Goal: Information Seeking & Learning: Compare options

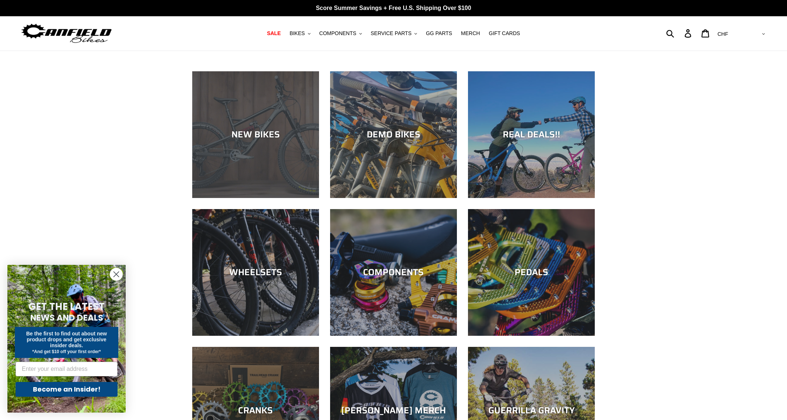
click at [253, 133] on div "NEW BIKES" at bounding box center [255, 134] width 127 height 11
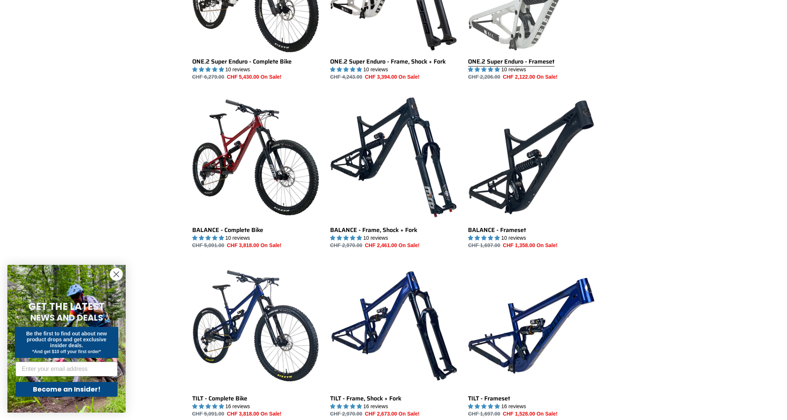
scroll to position [628, 0]
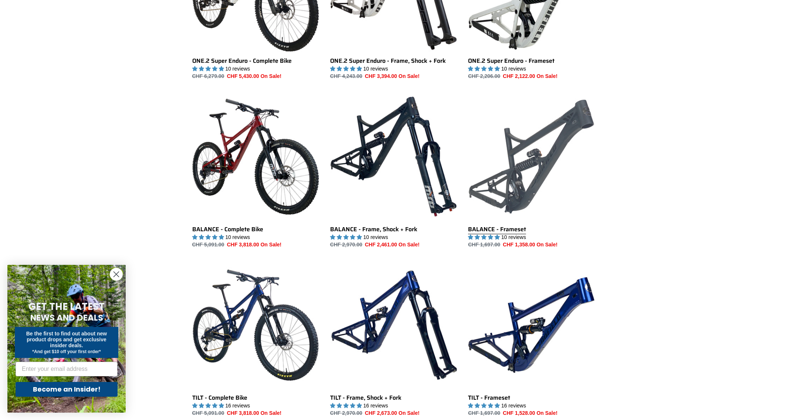
click at [500, 167] on link "BALANCE - Frameset" at bounding box center [531, 171] width 127 height 156
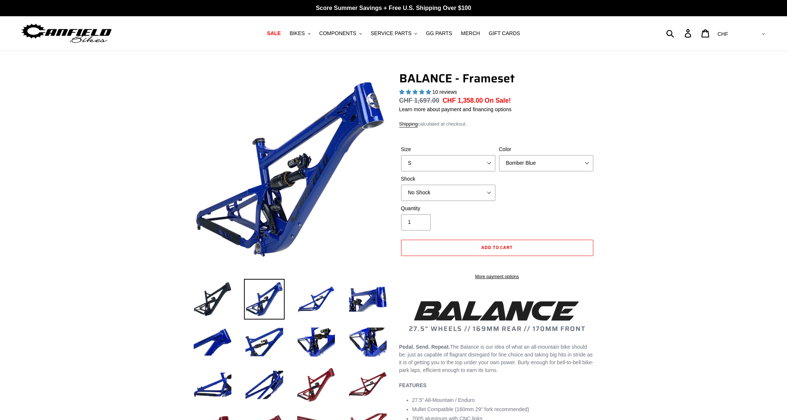
select select "highest-rating"
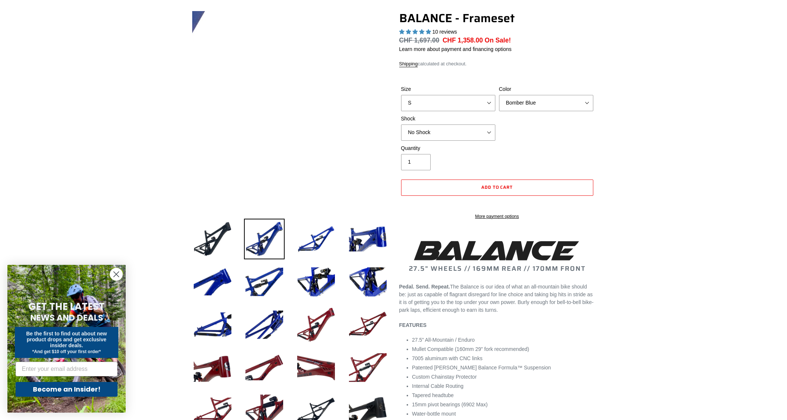
scroll to position [185, 0]
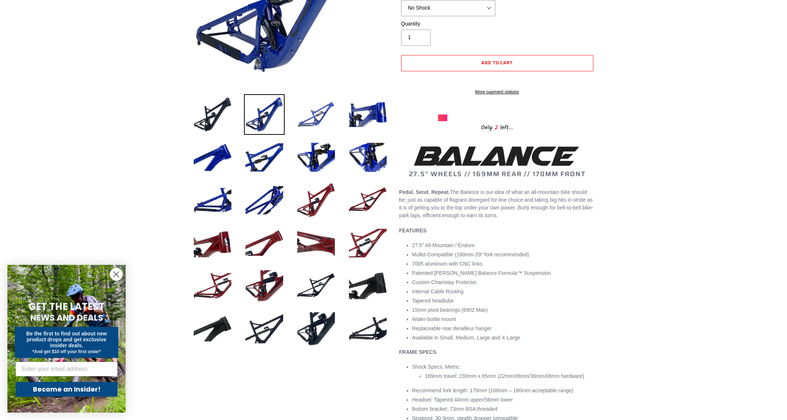
click at [316, 108] on img at bounding box center [316, 114] width 41 height 41
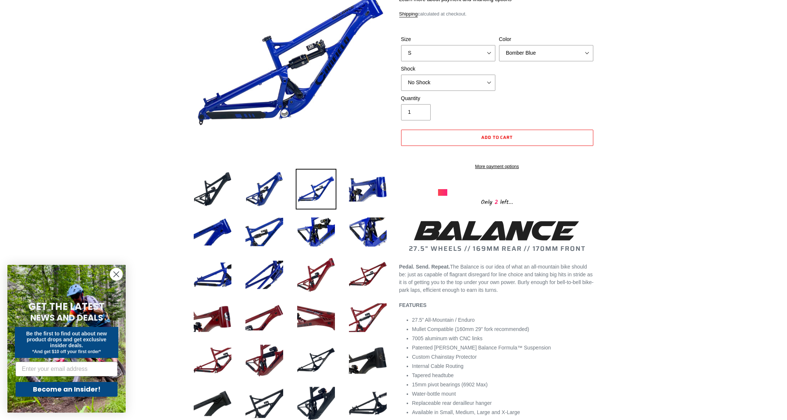
scroll to position [37, 0]
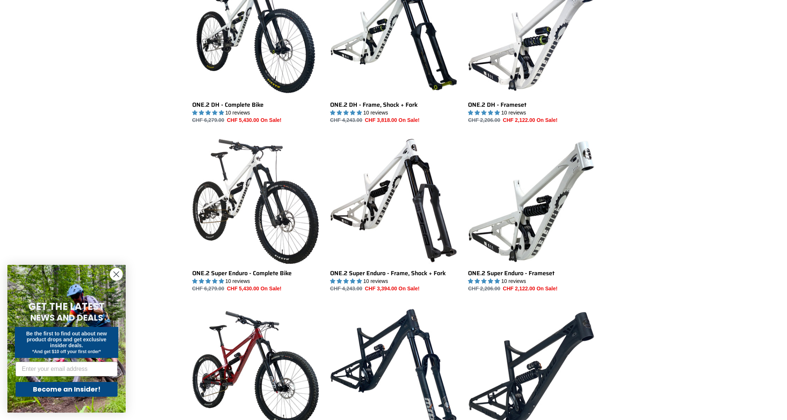
scroll to position [480, 0]
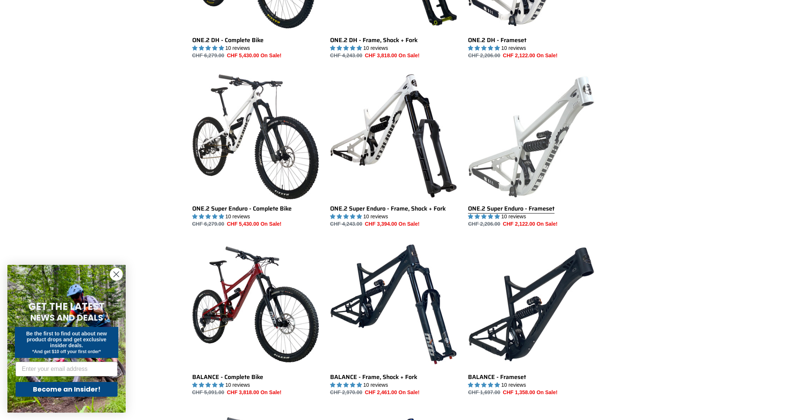
click at [533, 174] on link "ONE.2 Super Enduro - Frameset" at bounding box center [531, 150] width 127 height 156
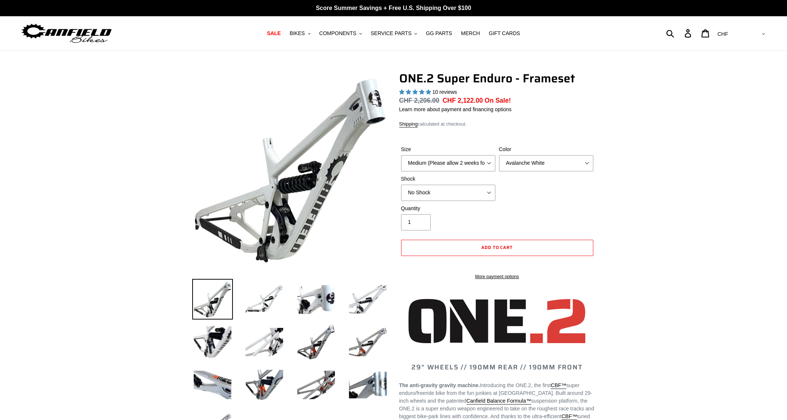
select select "highest-rating"
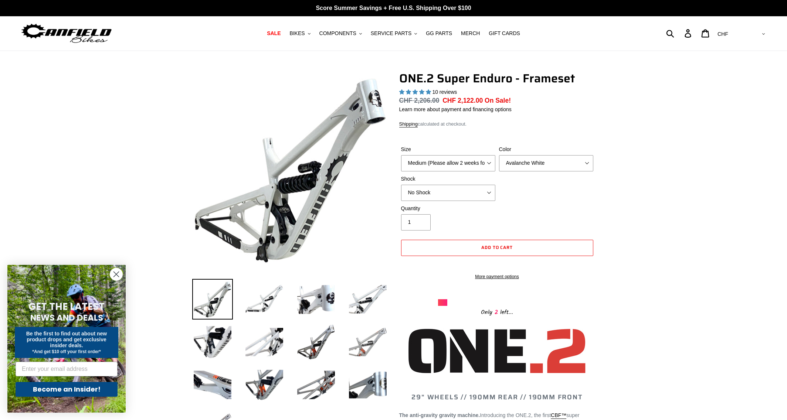
click at [362, 354] on img at bounding box center [367, 342] width 41 height 41
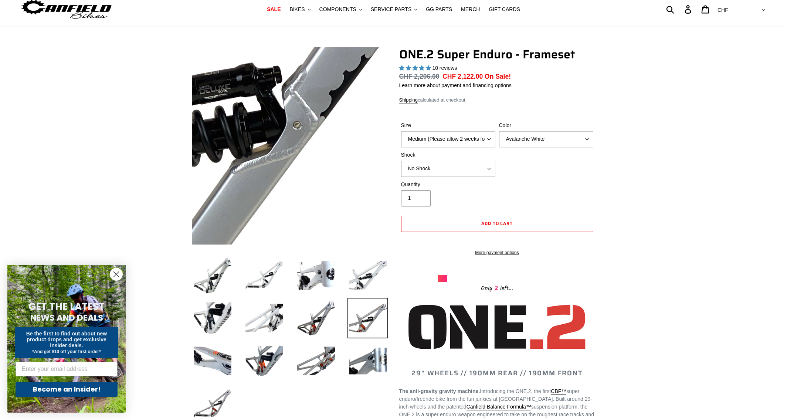
scroll to position [37, 0]
